Goal: Transaction & Acquisition: Purchase product/service

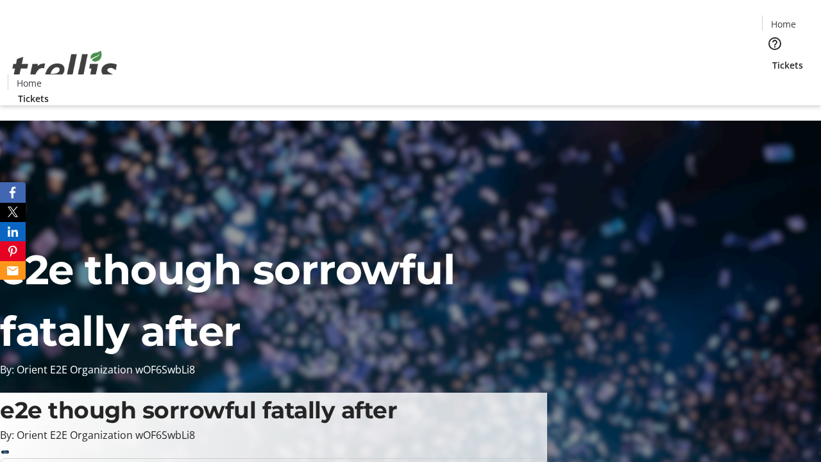
click at [784, 19] on span "Sign Up" at bounding box center [789, 17] width 37 height 15
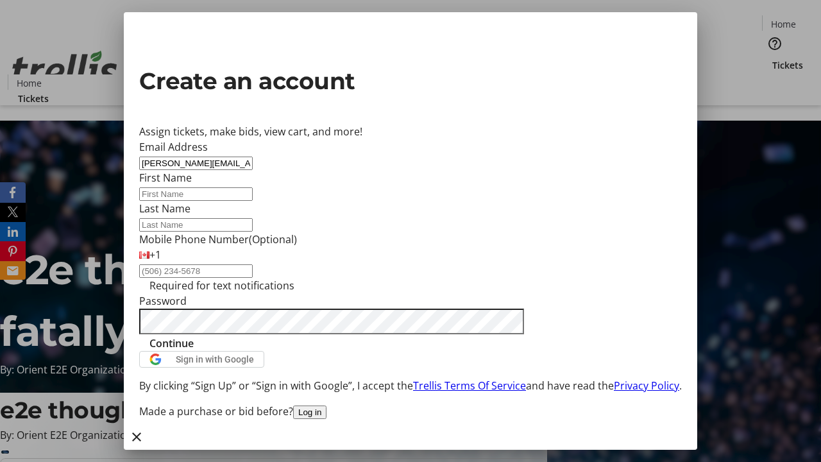
type input "[PERSON_NAME][EMAIL_ADDRESS][DOMAIN_NAME]"
type input "[PERSON_NAME]"
click at [194, 351] on span "Continue" at bounding box center [171, 342] width 44 height 15
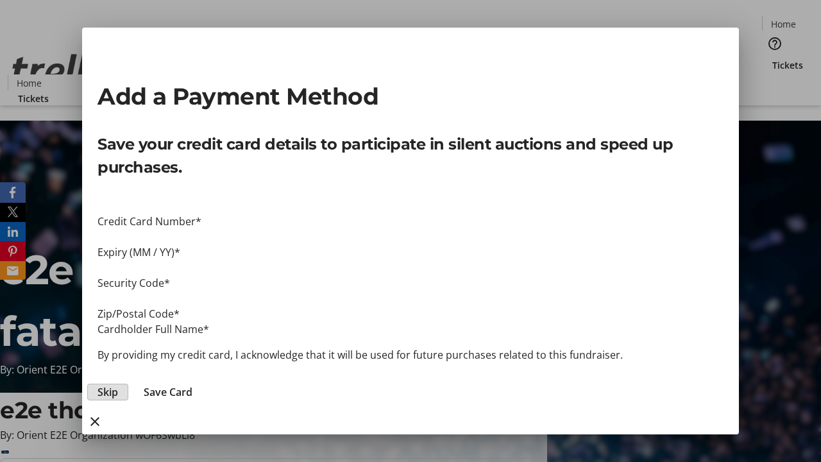
click at [118, 384] on span "Skip" at bounding box center [107, 391] width 21 height 15
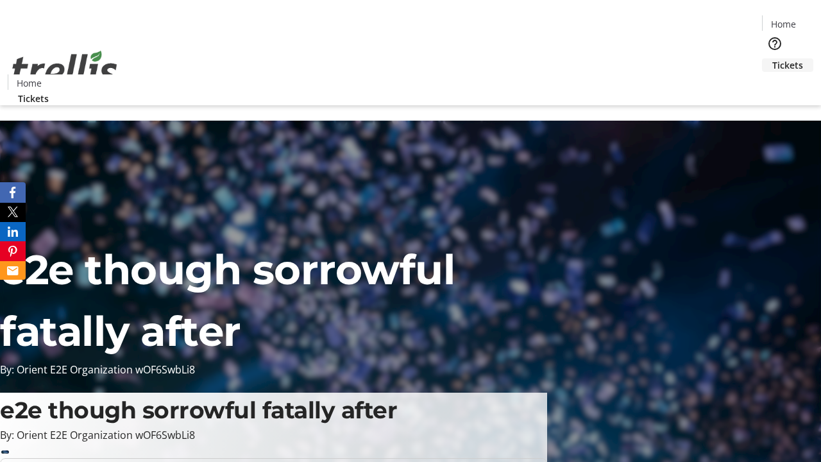
click at [772, 58] on span "Tickets" at bounding box center [787, 64] width 31 height 13
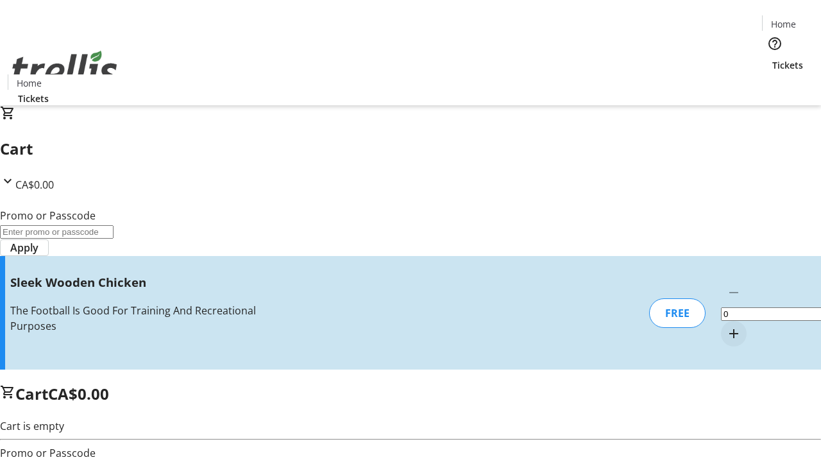
click at [726, 326] on mat-icon "Increment by one" at bounding box center [733, 333] width 15 height 15
type input "1"
